Goal: Transaction & Acquisition: Purchase product/service

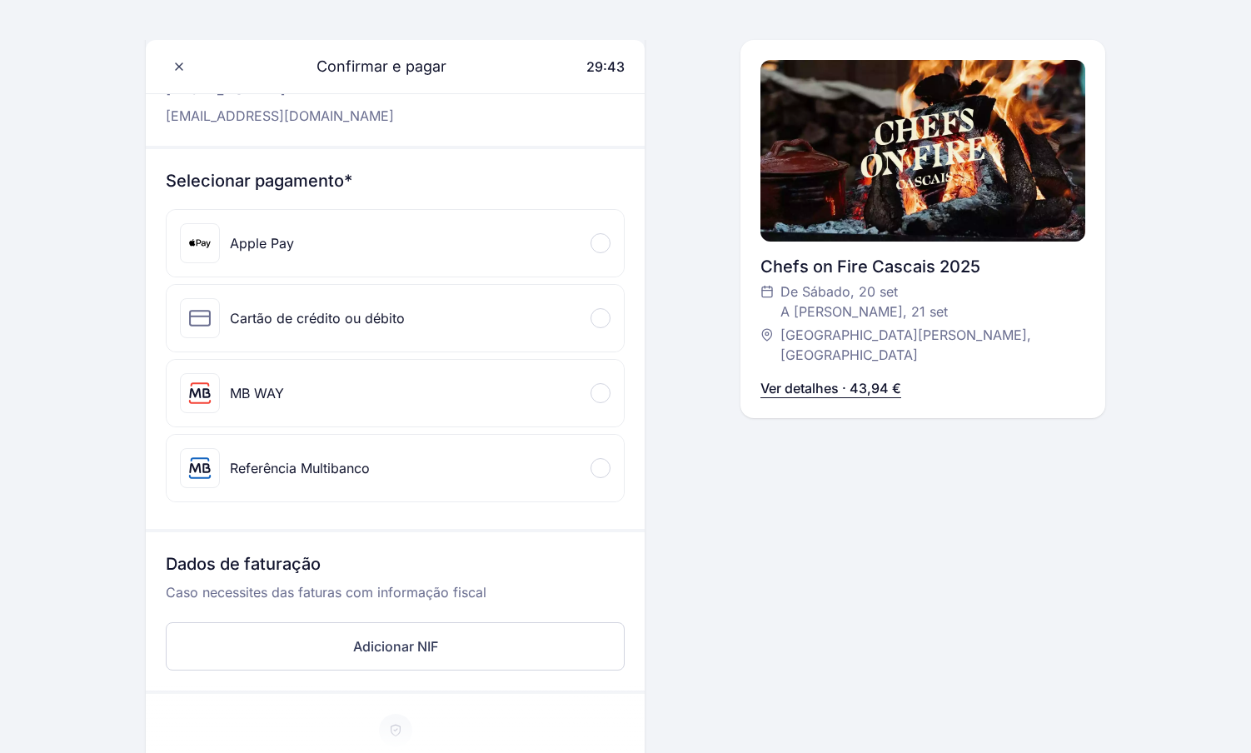
scroll to position [118, 0]
click at [604, 467] on div at bounding box center [601, 469] width 20 height 20
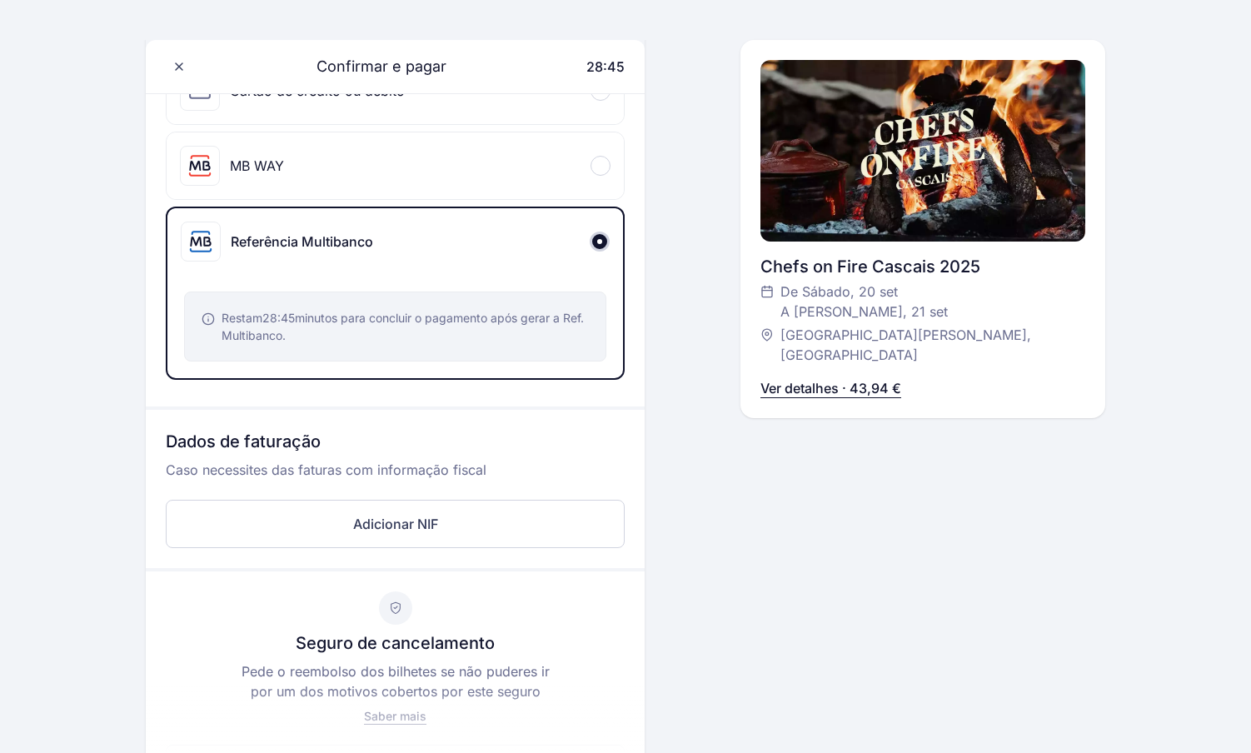
scroll to position [348, 0]
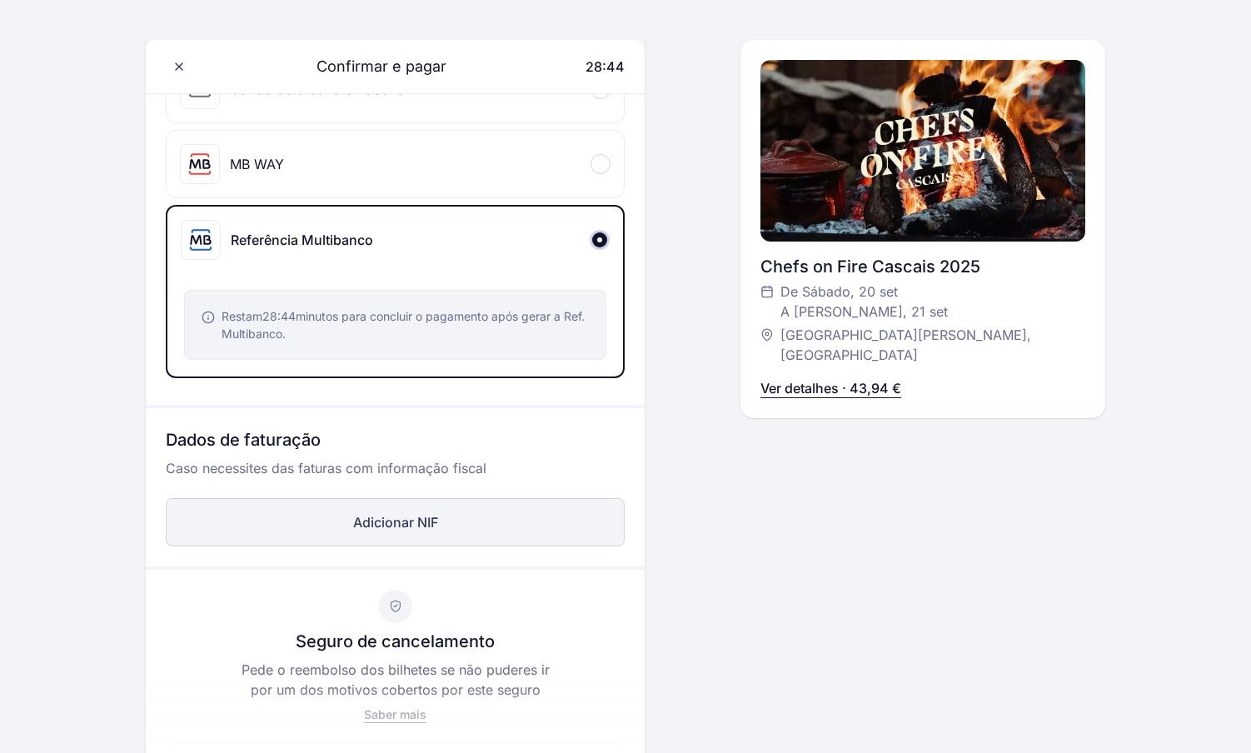
click at [393, 522] on button "Adicionar NIF" at bounding box center [395, 522] width 459 height 48
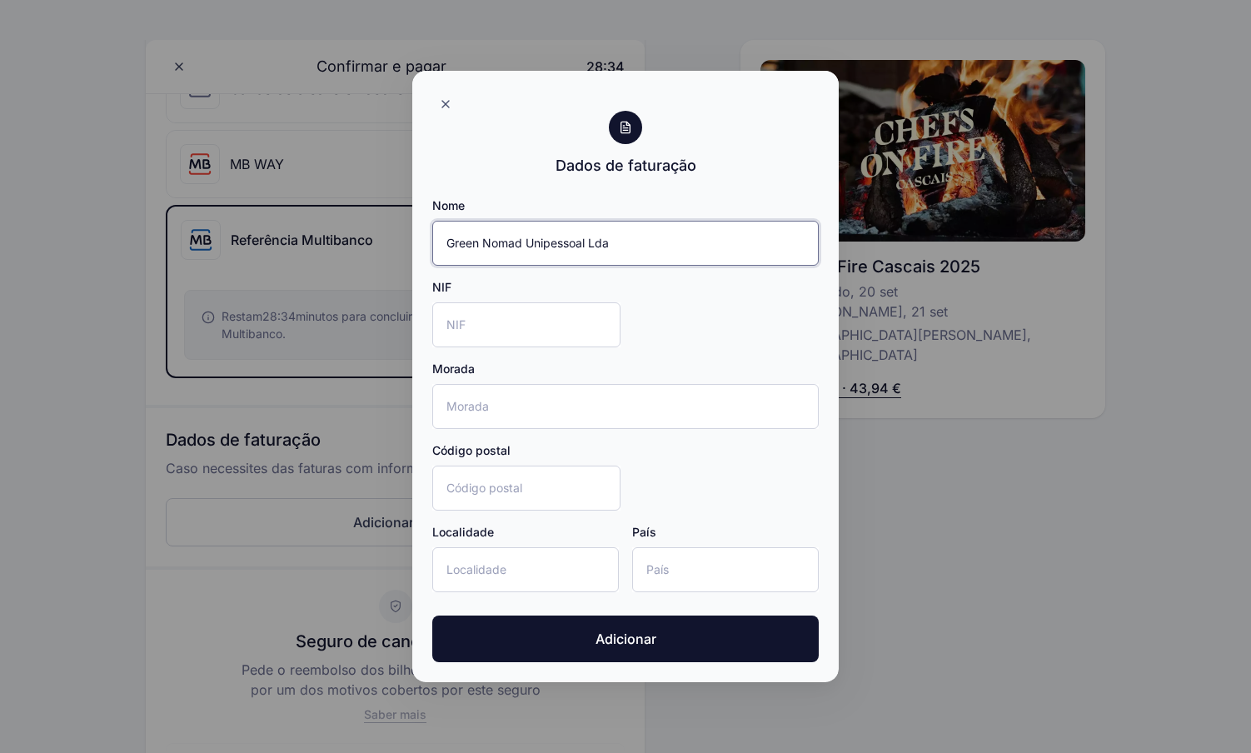
type input "Green Nomad Unipessoal Lda"
click at [472, 314] on input "NIF" at bounding box center [526, 324] width 188 height 45
type input "518148637"
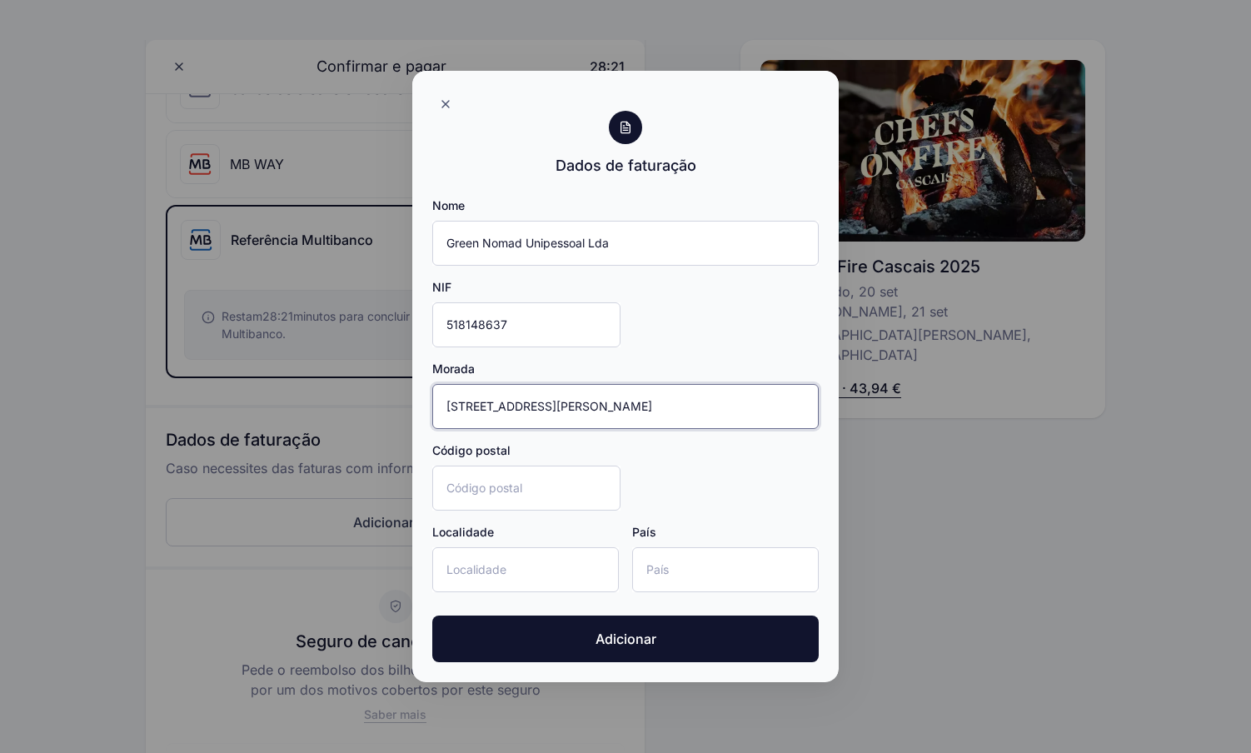
type input "[STREET_ADDRESS][PERSON_NAME]"
type input "2775-292"
type input "Parede"
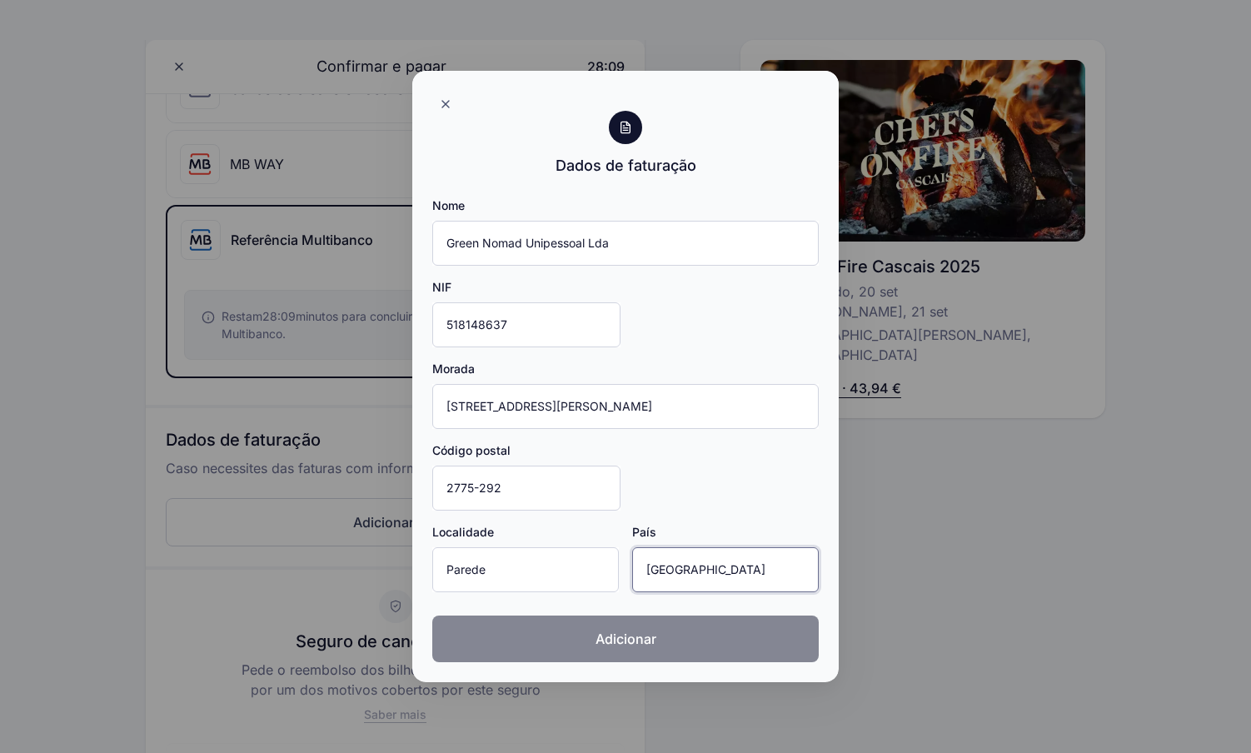
type input "[GEOGRAPHIC_DATA]"
click at [613, 628] on button "Adicionar" at bounding box center [625, 639] width 387 height 47
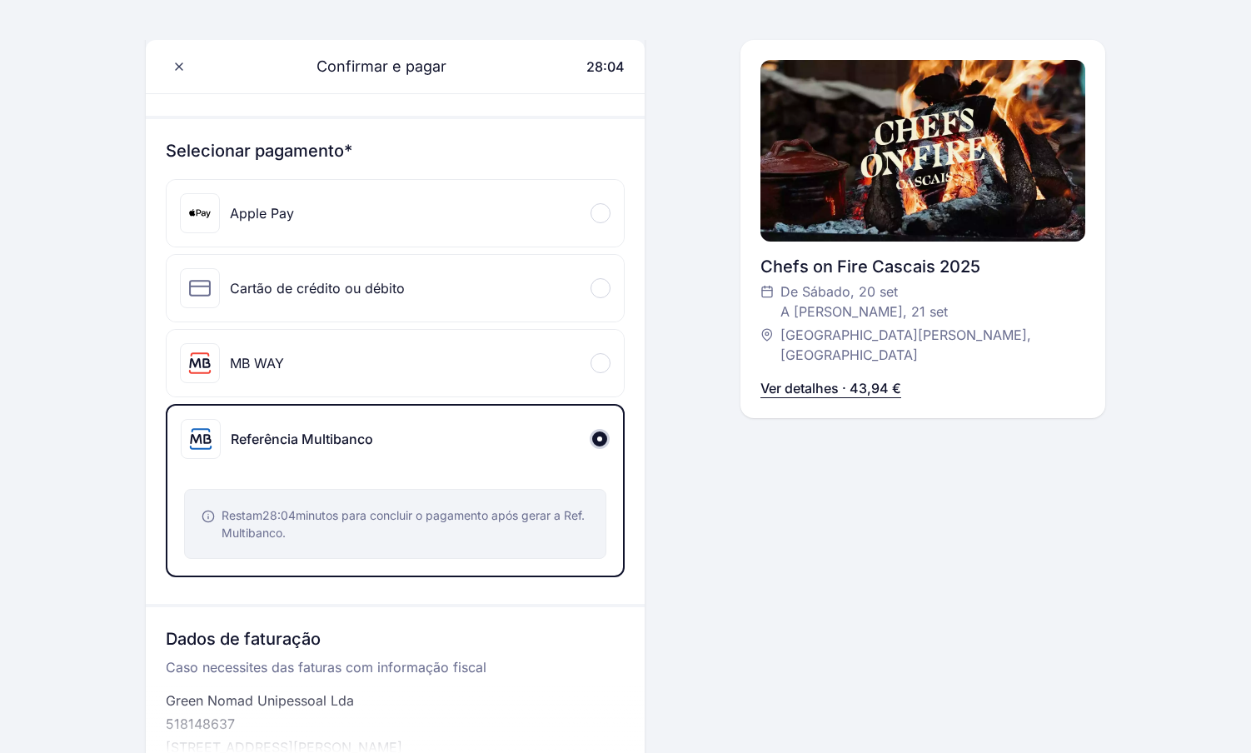
scroll to position [140, 0]
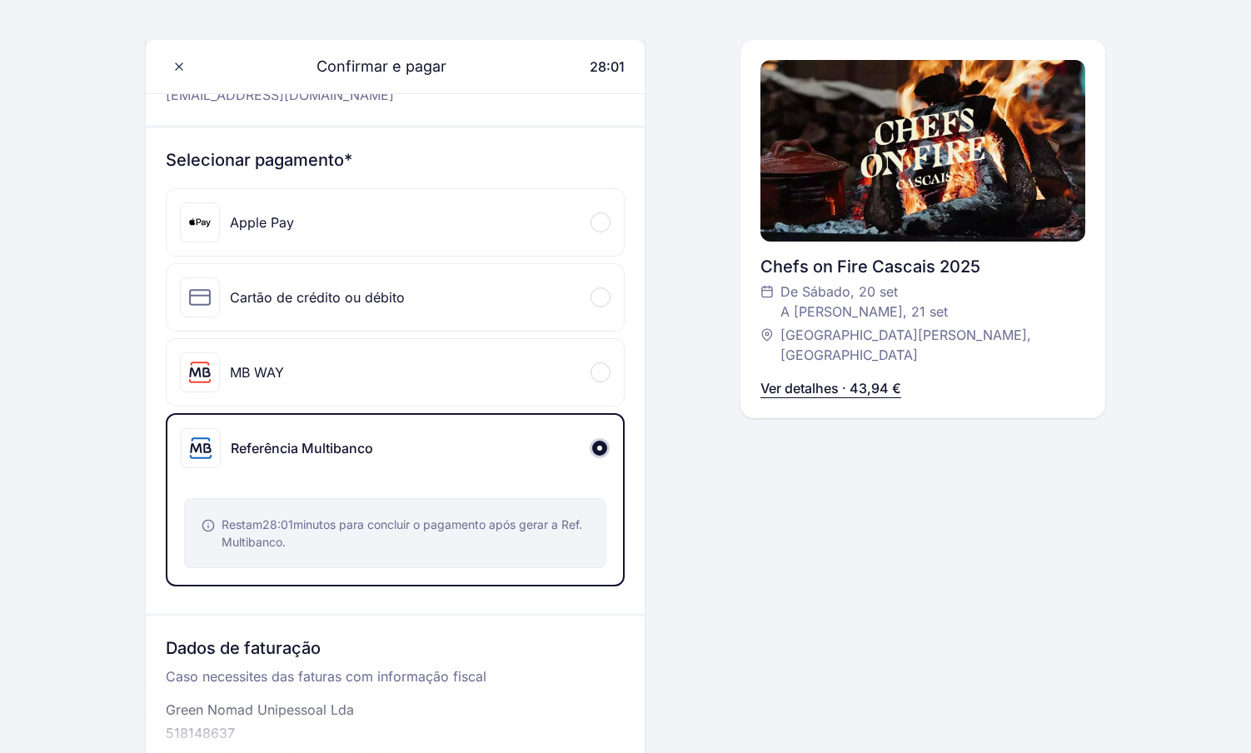
click at [601, 367] on div at bounding box center [601, 372] width 20 height 20
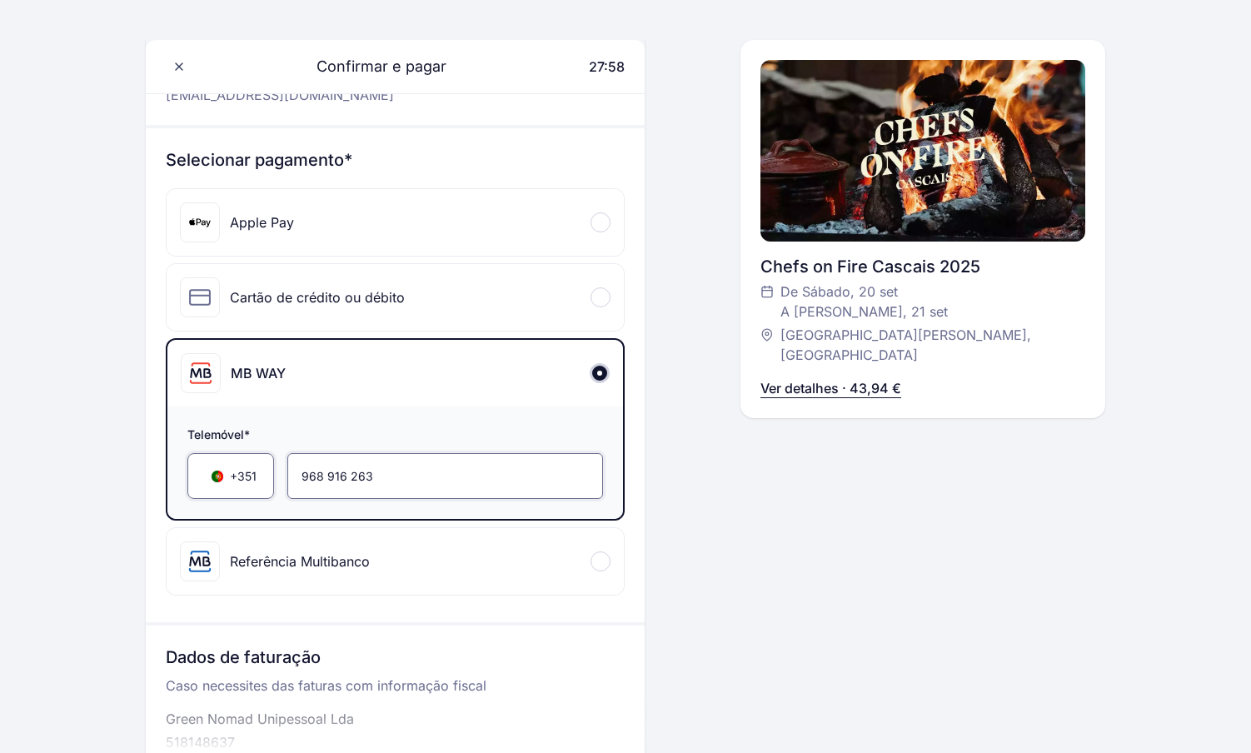
drag, startPoint x: 412, startPoint y: 477, endPoint x: 189, endPoint y: 472, distance: 222.5
click at [189, 472] on div "+351 ▼ 968 916 263" at bounding box center [395, 476] width 416 height 46
type input "914 666 907"
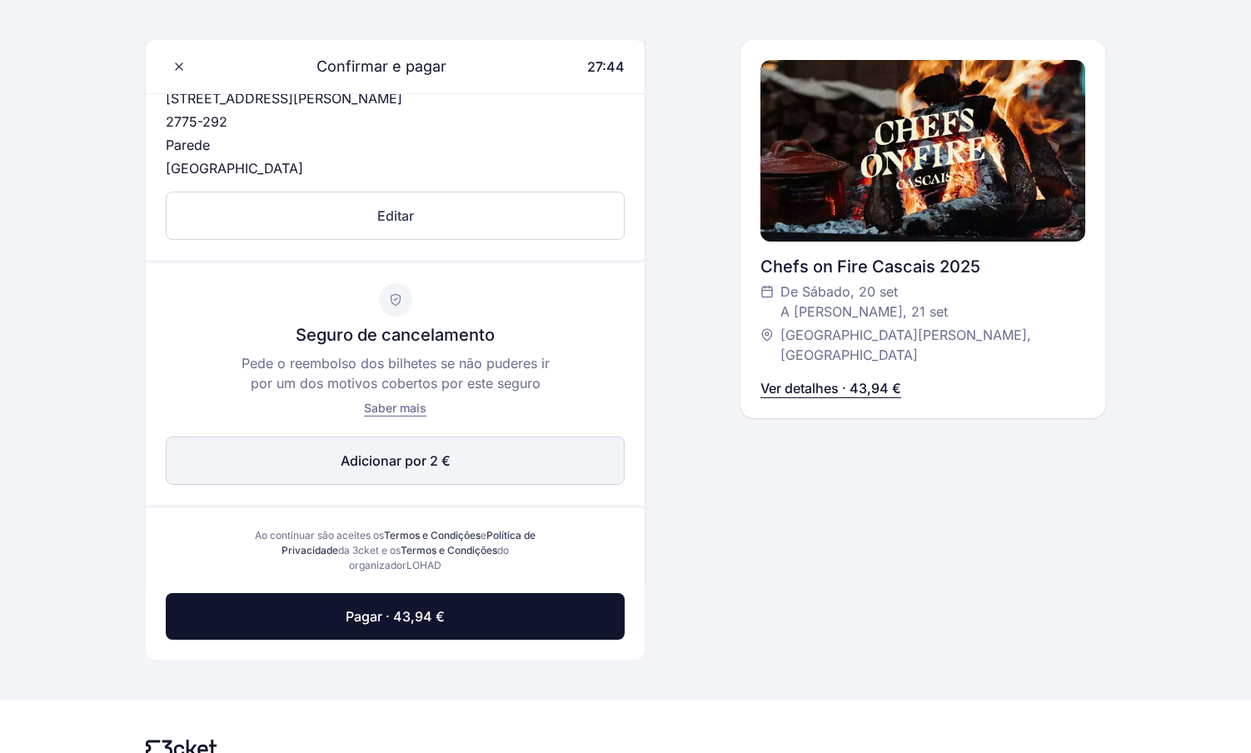
scroll to position [811, 0]
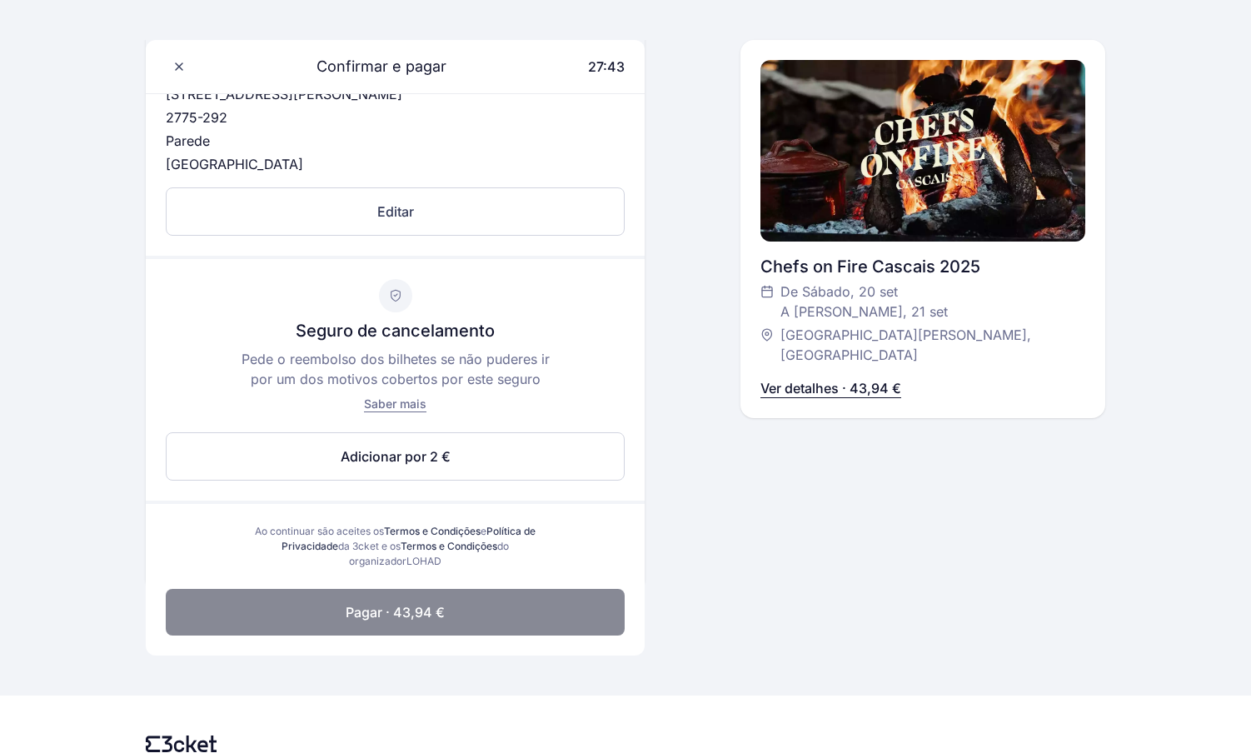
click at [393, 613] on span "Pagar · 43,94 €" at bounding box center [395, 612] width 99 height 20
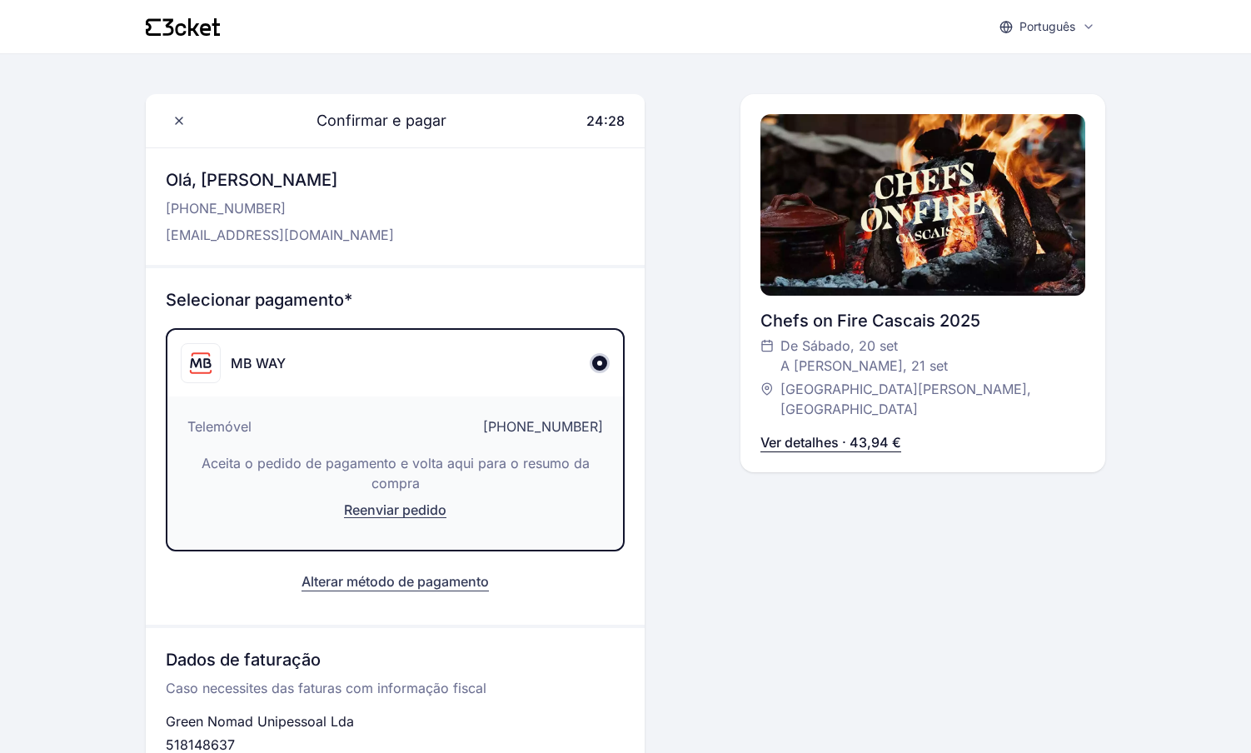
scroll to position [0, 0]
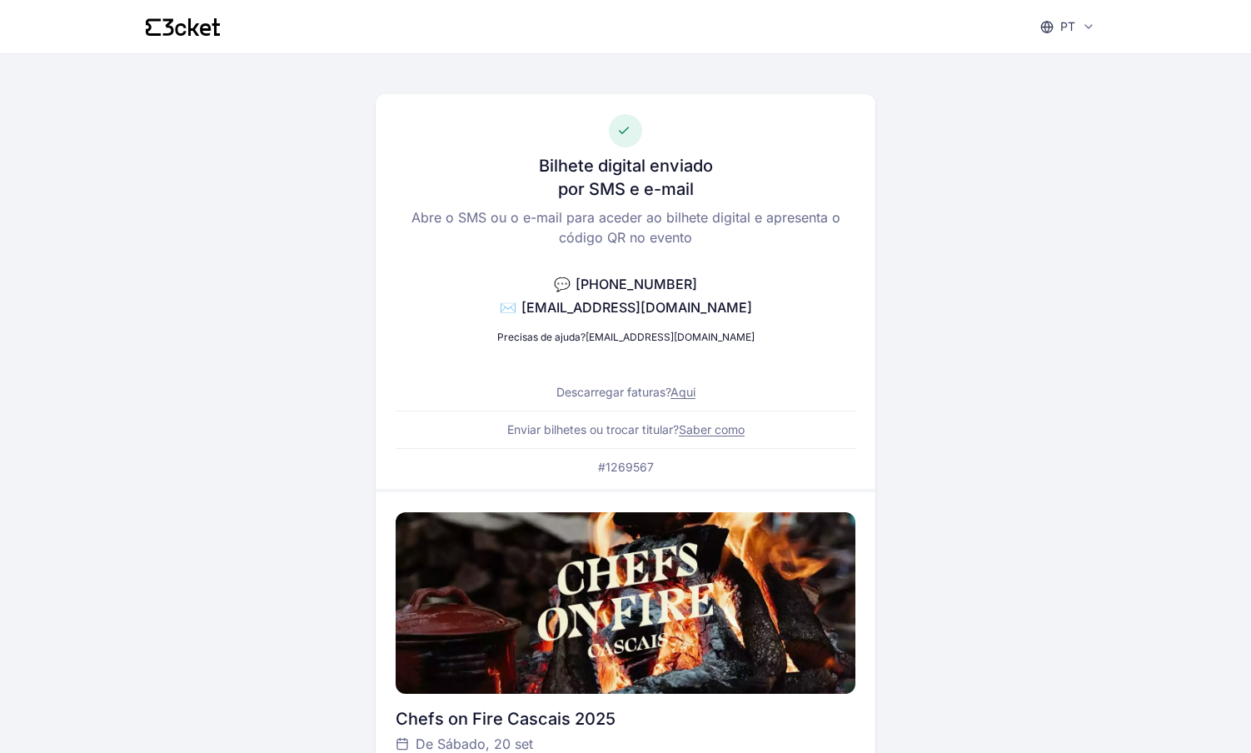
click at [689, 391] on link "Aqui" at bounding box center [683, 392] width 25 height 14
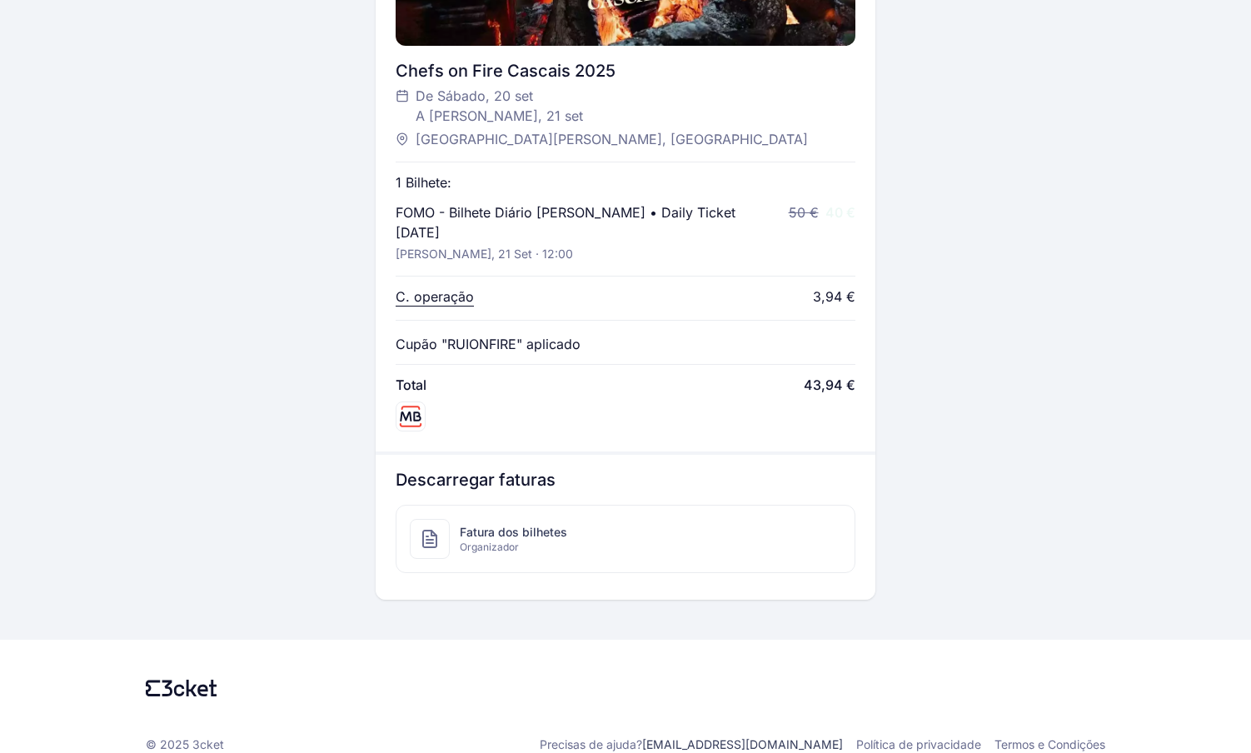
click at [493, 524] on span "Fatura dos bilhetes" at bounding box center [513, 532] width 107 height 17
